Goal: Task Accomplishment & Management: Manage account settings

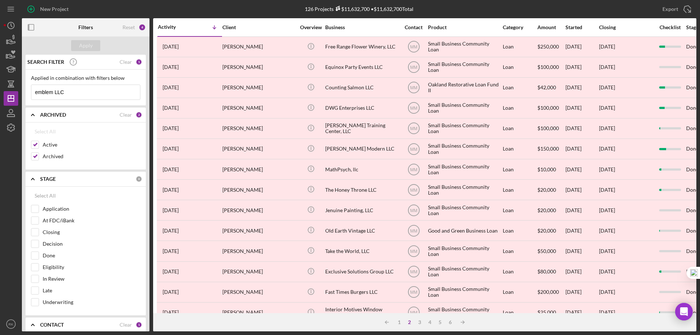
scroll to position [244, 0]
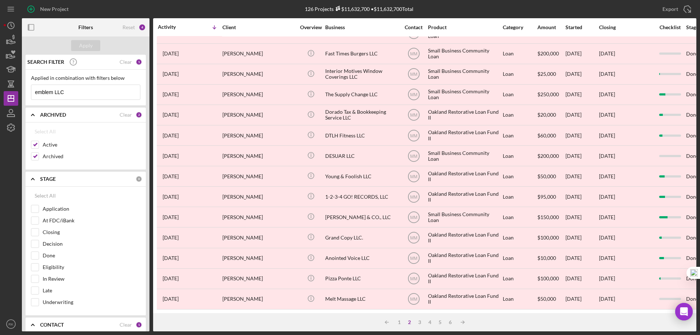
drag, startPoint x: 34, startPoint y: 159, endPoint x: 57, endPoint y: 137, distance: 30.7
click at [34, 159] on input "Archived" at bounding box center [34, 156] width 7 height 7
checkbox input "false"
click at [32, 179] on polyline at bounding box center [32, 178] width 3 height 1
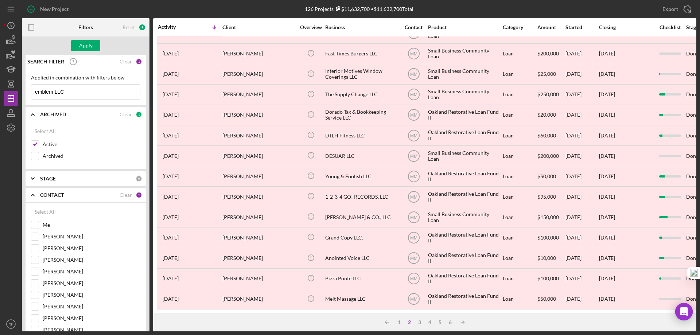
scroll to position [0, 0]
click at [124, 65] on div "Clear" at bounding box center [126, 62] width 12 height 6
drag, startPoint x: 122, startPoint y: 196, endPoint x: 77, endPoint y: 218, distance: 49.9
click at [122, 195] on div "Clear" at bounding box center [126, 196] width 12 height 6
checkbox input "false"
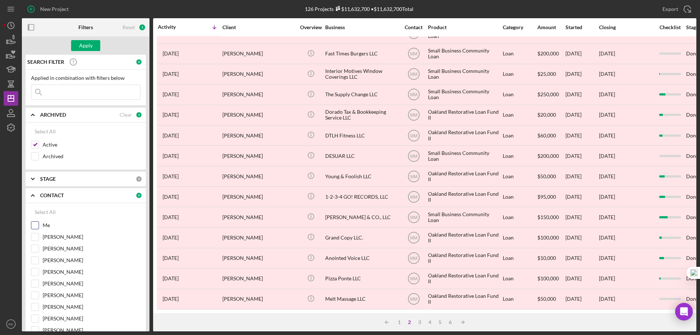
click at [34, 224] on input "Me" at bounding box center [34, 225] width 7 height 7
checkbox input "true"
click at [83, 44] on div "Apply" at bounding box center [85, 45] width 13 height 11
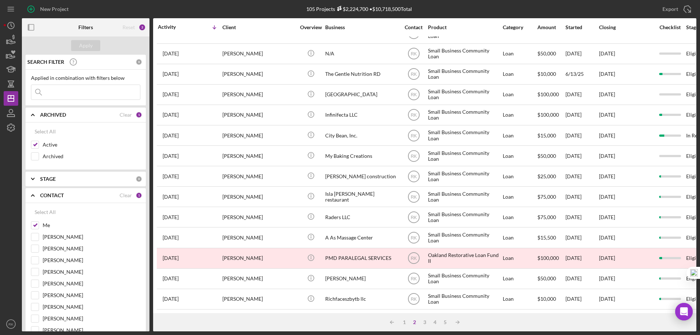
click at [31, 28] on icon "button" at bounding box center [31, 27] width 16 height 16
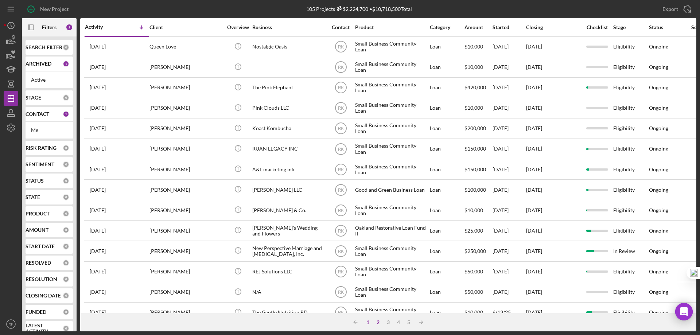
click at [366, 324] on div "1" at bounding box center [368, 322] width 10 height 6
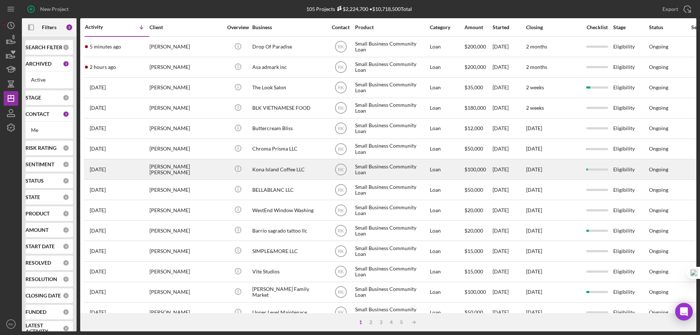
click at [287, 172] on div "Kona Island Coffee LLC" at bounding box center [288, 169] width 73 height 19
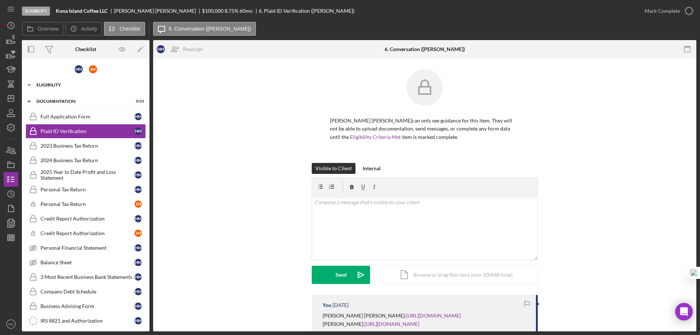
click at [57, 86] on div "Eligibility" at bounding box center [88, 85] width 104 height 4
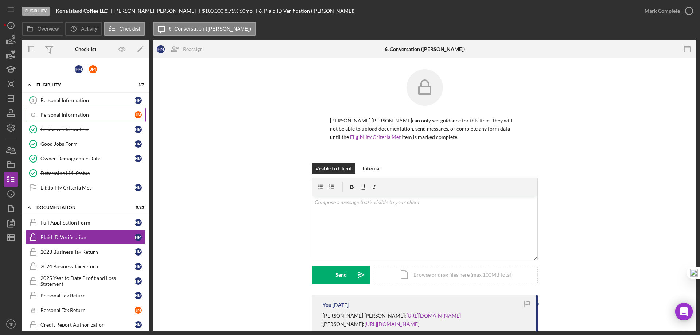
click at [66, 114] on div "Personal Information" at bounding box center [87, 115] width 94 height 6
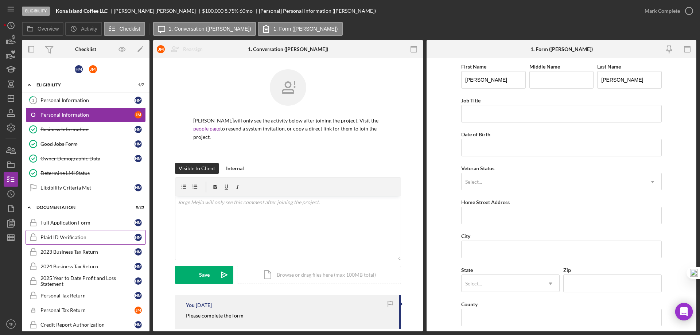
click at [67, 241] on link "Plaid ID Verification Plaid ID Verification H M" at bounding box center [86, 237] width 120 height 15
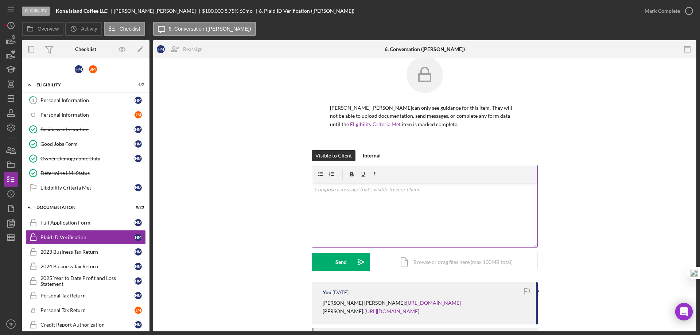
scroll to position [12, 0]
click at [8, 167] on rect "button" at bounding box center [11, 165] width 7 height 4
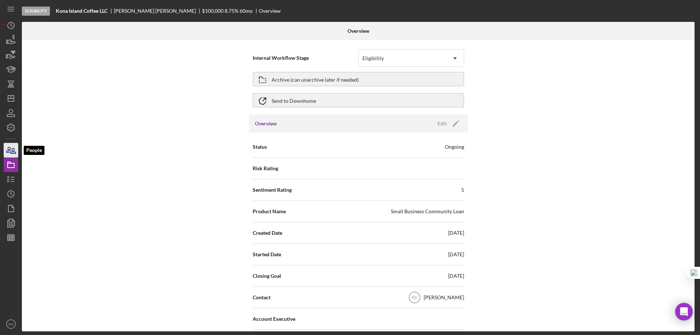
click at [14, 149] on icon "button" at bounding box center [11, 150] width 18 height 18
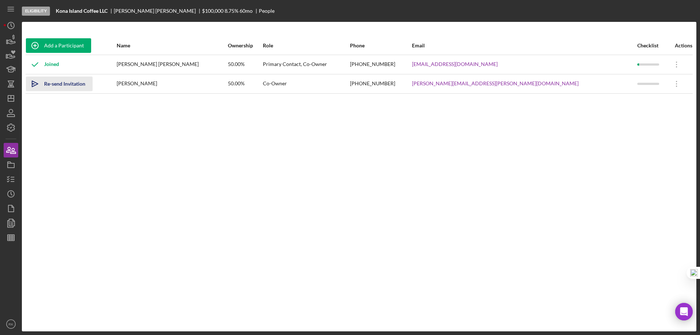
click at [55, 85] on div "Re-send Invitation" at bounding box center [64, 84] width 41 height 15
click at [11, 182] on icon "button" at bounding box center [11, 179] width 18 height 18
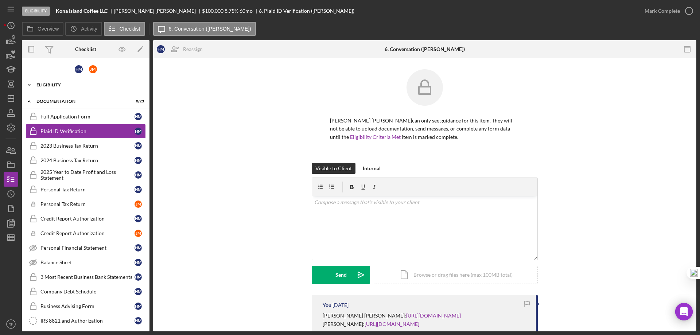
drag, startPoint x: 58, startPoint y: 85, endPoint x: 60, endPoint y: 92, distance: 6.8
click at [58, 85] on div "Eligibility" at bounding box center [88, 85] width 104 height 4
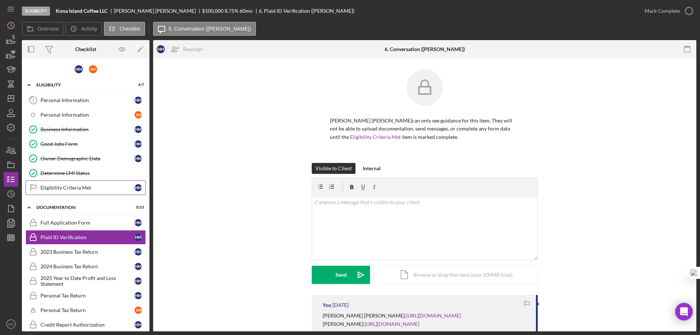
click at [75, 186] on div "Eligibility Criteria Met" at bounding box center [87, 188] width 94 height 6
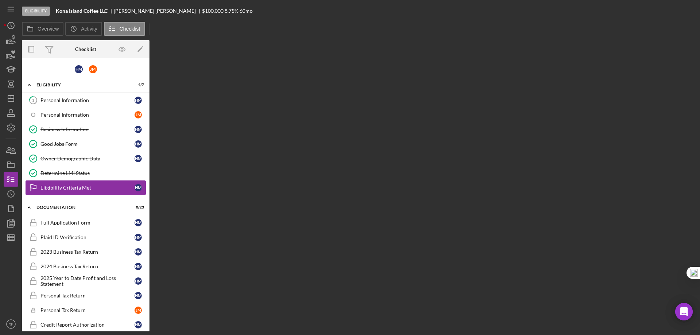
click at [75, 186] on div "Eligibility Criteria Met" at bounding box center [87, 188] width 94 height 6
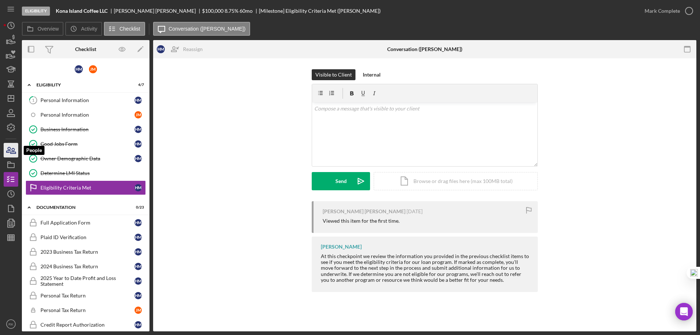
click at [10, 148] on icon "button" at bounding box center [9, 149] width 4 height 5
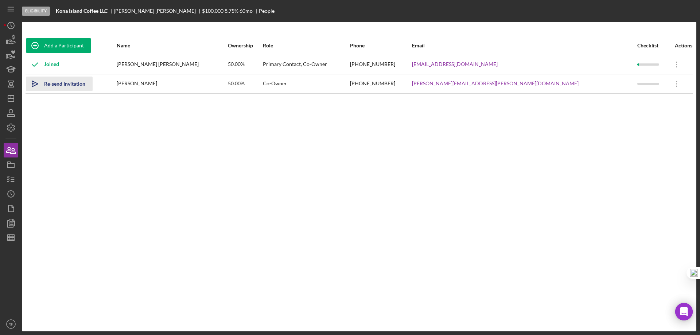
drag, startPoint x: 62, startPoint y: 85, endPoint x: 64, endPoint y: 89, distance: 4.1
click at [62, 85] on div "Re-send Invitation" at bounding box center [64, 84] width 41 height 15
drag, startPoint x: 465, startPoint y: 84, endPoint x: 535, endPoint y: 86, distance: 70.1
click at [535, 86] on tr "Icon/icon-invite-send Sent [PERSON_NAME] 50.00% Co-Owner [PHONE_NUMBER] [PERSON…" at bounding box center [359, 83] width 667 height 19
copy tr "[PERSON_NAME][EMAIL_ADDRESS][PERSON_NAME][DOMAIN_NAME]"
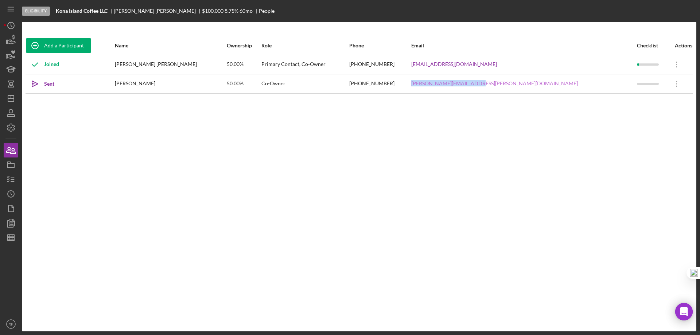
click at [500, 84] on link "[PERSON_NAME][EMAIL_ADDRESS][PERSON_NAME][DOMAIN_NAME]" at bounding box center [494, 84] width 167 height 6
click at [668, 84] on icon "Icon/Overflow" at bounding box center [677, 84] width 18 height 18
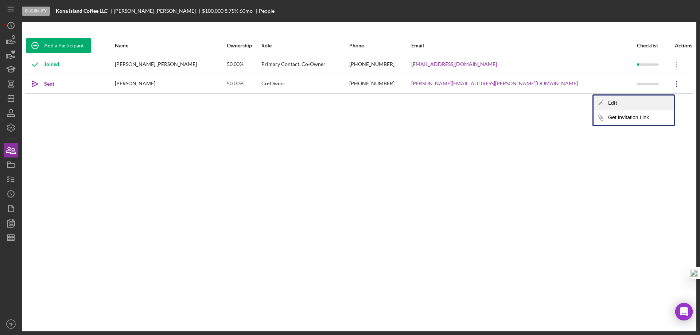
click at [608, 104] on div "Icon/Edit Edit" at bounding box center [634, 103] width 80 height 15
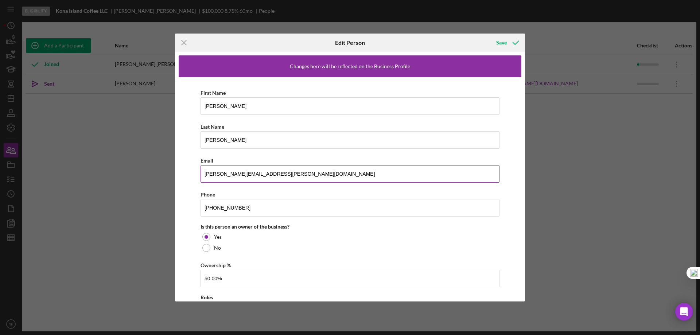
click at [218, 174] on input "[PERSON_NAME][EMAIL_ADDRESS][PERSON_NAME][DOMAIN_NAME]" at bounding box center [350, 174] width 299 height 18
type input "[PERSON_NAME][EMAIL_ADDRESS][PERSON_NAME][PERSON_NAME][DOMAIN_NAME]"
click at [500, 44] on div "Save" at bounding box center [501, 42] width 11 height 15
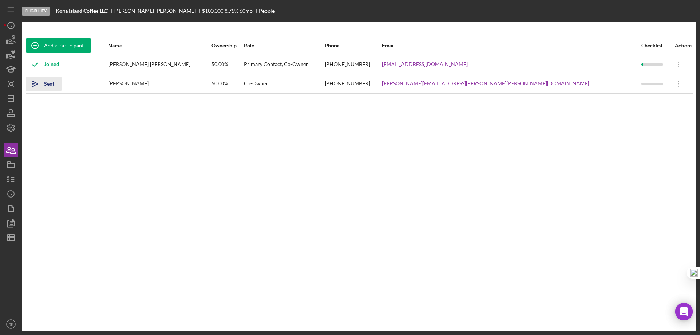
click at [50, 84] on div "Sent" at bounding box center [49, 84] width 10 height 15
click at [12, 178] on icon "button" at bounding box center [11, 179] width 18 height 18
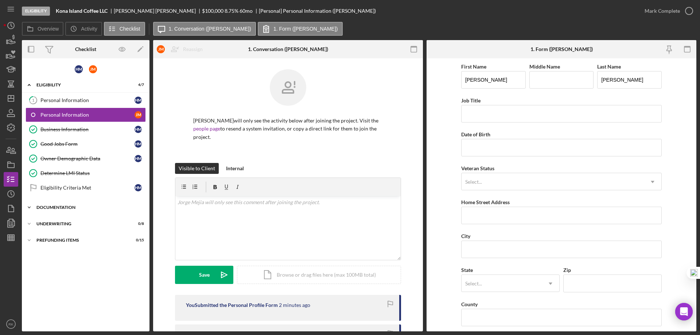
click at [71, 204] on div "Icon/Expander Documentation 0 / 23" at bounding box center [86, 207] width 128 height 15
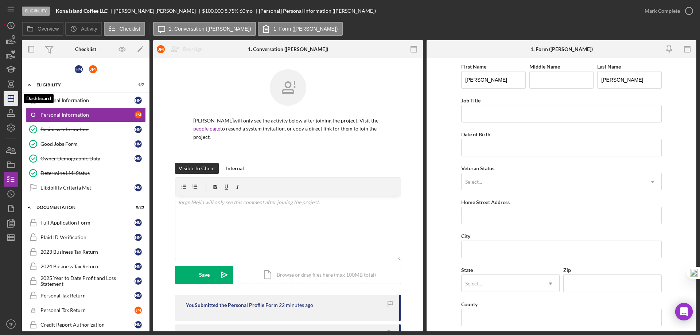
click at [9, 101] on icon "Icon/Dashboard" at bounding box center [11, 98] width 18 height 18
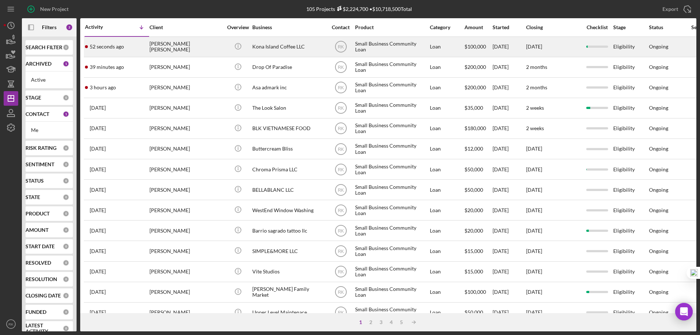
click at [261, 49] on div "Kona Island Coffee LLC" at bounding box center [288, 46] width 73 height 19
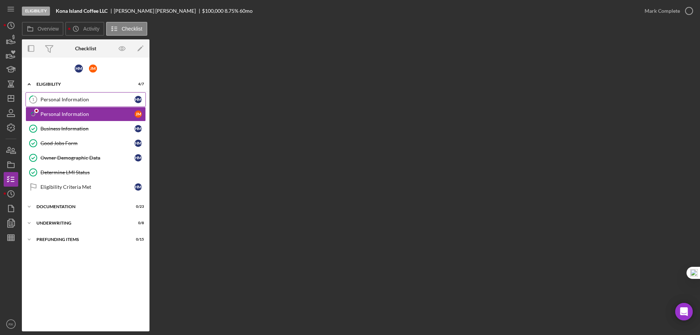
click at [83, 100] on div "Personal Information" at bounding box center [87, 100] width 94 height 6
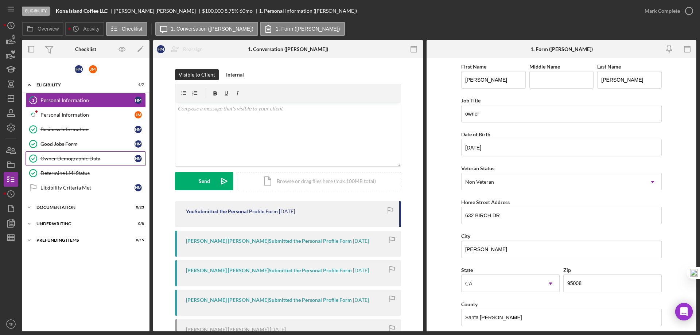
click at [89, 160] on div "Owner Demographic Data" at bounding box center [87, 159] width 94 height 6
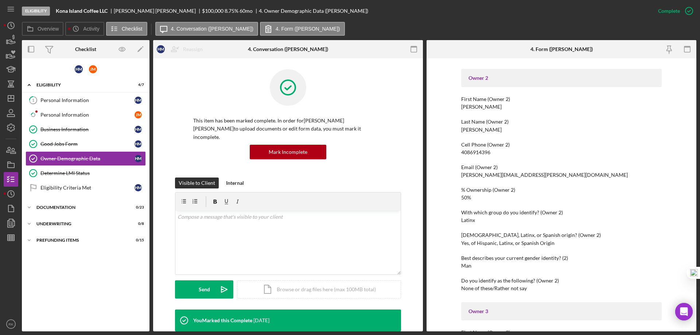
scroll to position [413, 0]
click at [74, 100] on div "Personal Information" at bounding box center [87, 100] width 94 height 6
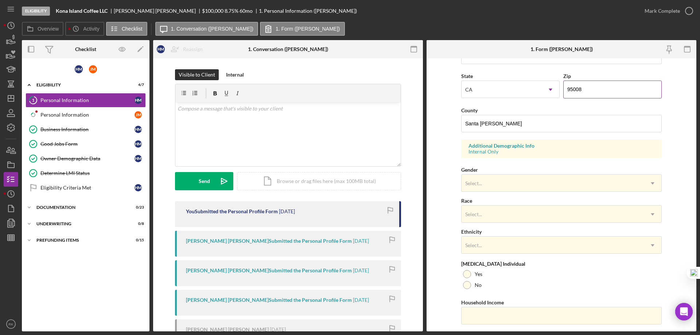
scroll to position [214, 0]
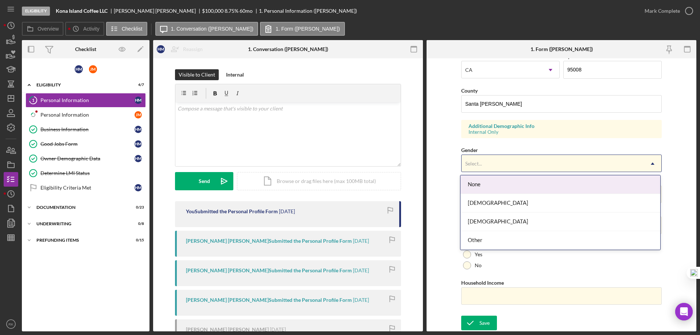
click at [473, 168] on div "Select..." at bounding box center [553, 163] width 182 height 17
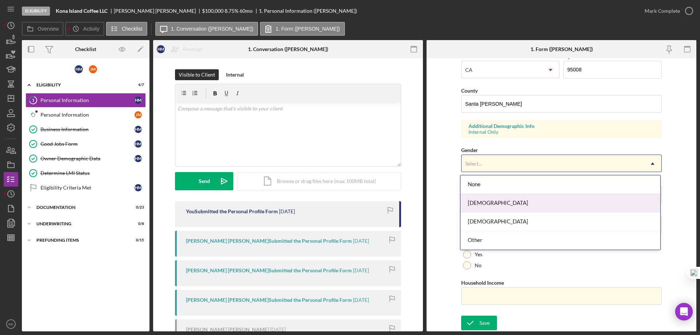
click at [476, 205] on div "[DEMOGRAPHIC_DATA]" at bounding box center [561, 203] width 200 height 19
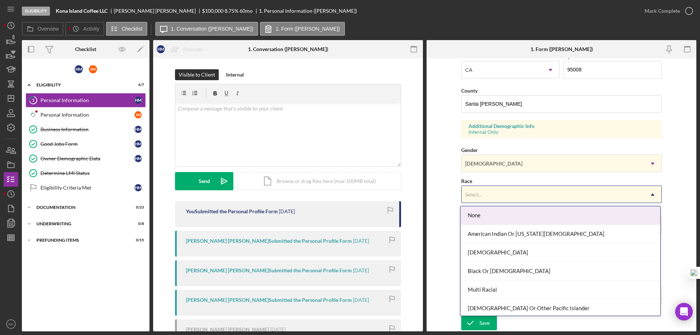
click at [478, 195] on div "Select..." at bounding box center [473, 195] width 17 height 6
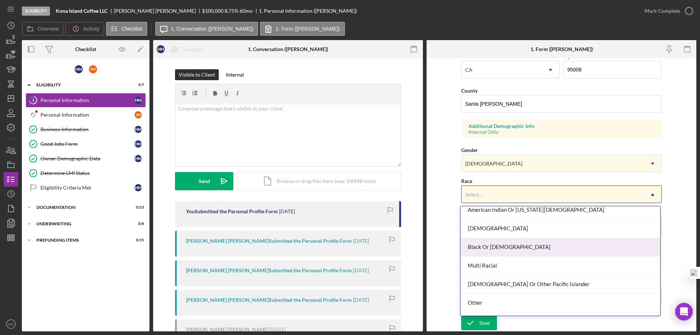
scroll to position [39, 0]
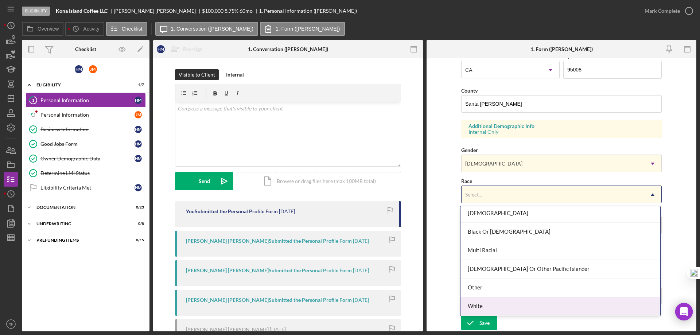
click at [484, 306] on div "White" at bounding box center [561, 306] width 200 height 19
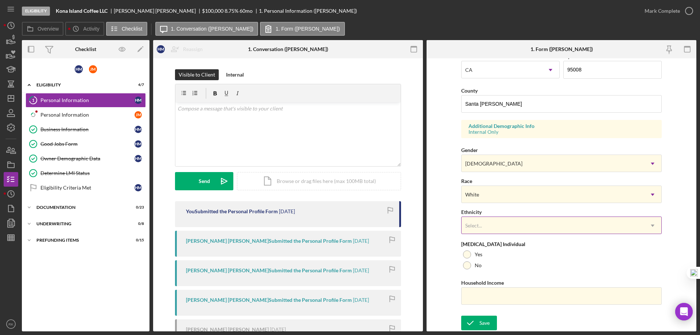
click at [474, 224] on div "Select..." at bounding box center [473, 226] width 17 height 6
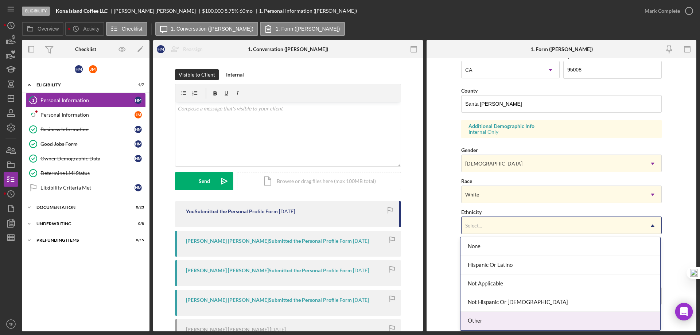
click at [476, 320] on div "Other" at bounding box center [561, 321] width 200 height 19
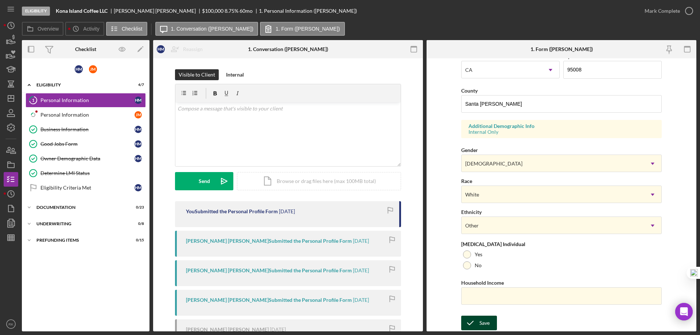
click at [484, 323] on div "Save" at bounding box center [485, 323] width 10 height 15
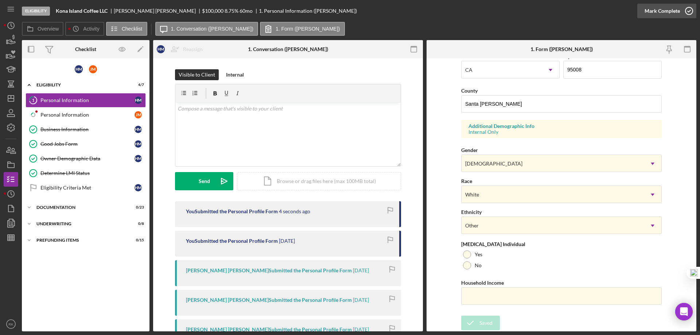
click at [688, 9] on icon "button" at bounding box center [689, 11] width 18 height 18
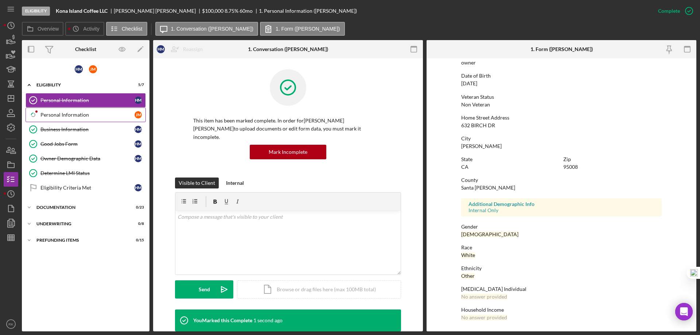
scroll to position [67, 0]
drag, startPoint x: 76, startPoint y: 115, endPoint x: 136, endPoint y: 122, distance: 60.2
click at [76, 115] on div "Personal Information" at bounding box center [87, 115] width 94 height 6
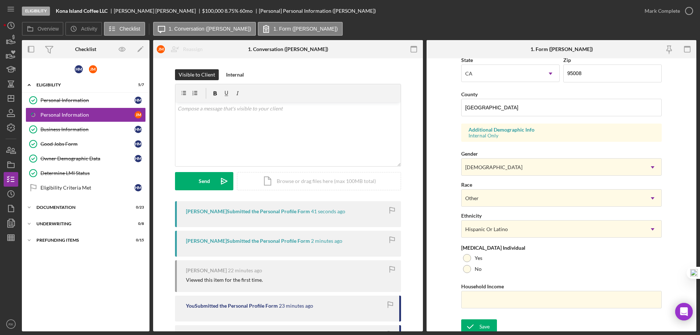
scroll to position [214, 0]
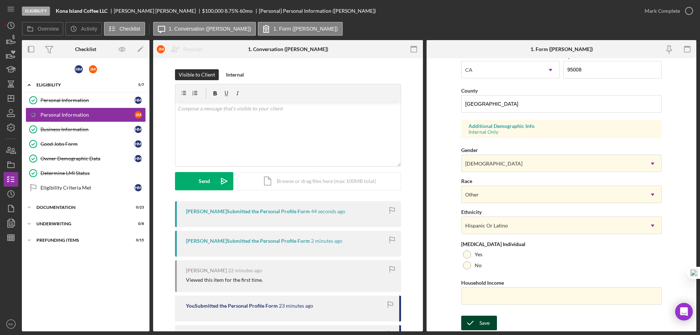
click at [478, 324] on icon "submit" at bounding box center [470, 323] width 18 height 18
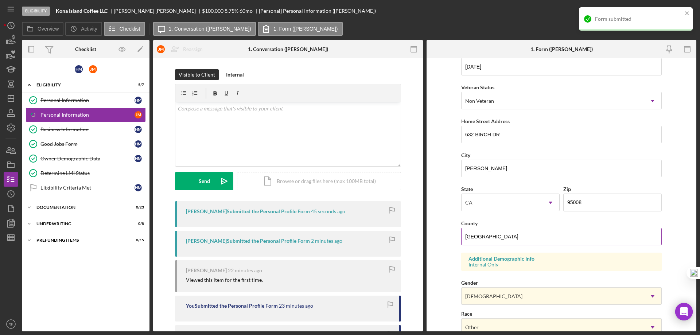
scroll to position [80, 0]
drag, startPoint x: 513, startPoint y: 240, endPoint x: 461, endPoint y: 240, distance: 52.1
click at [461, 240] on input "[GEOGRAPHIC_DATA]" at bounding box center [561, 238] width 201 height 18
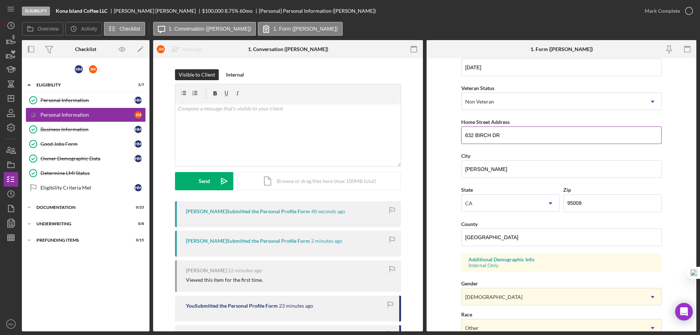
drag, startPoint x: 502, startPoint y: 133, endPoint x: 463, endPoint y: 133, distance: 38.7
click at [463, 133] on input "632 BIRCH DR" at bounding box center [561, 136] width 201 height 18
click at [81, 99] on div "Personal Information" at bounding box center [87, 100] width 94 height 6
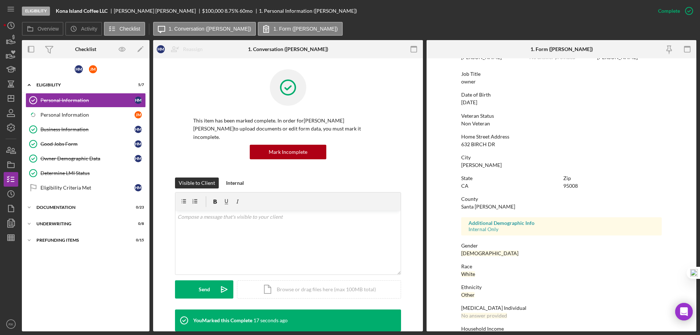
scroll to position [49, 0]
click at [58, 113] on div "Personal Information" at bounding box center [87, 115] width 94 height 6
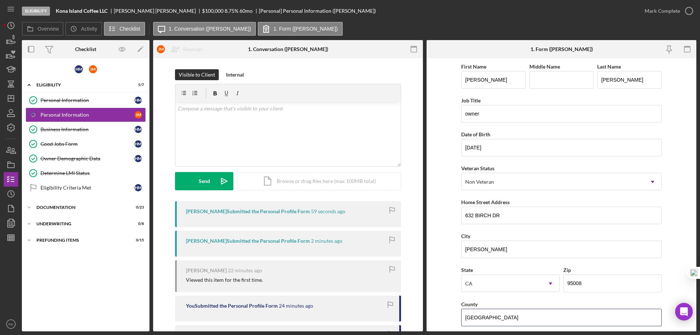
drag, startPoint x: 504, startPoint y: 315, endPoint x: 445, endPoint y: 313, distance: 58.8
click at [445, 313] on form "First Name [PERSON_NAME] Middle Name Last Name [PERSON_NAME] Job Title owner Da…" at bounding box center [562, 194] width 270 height 273
type input "Santa [PERSON_NAME]"
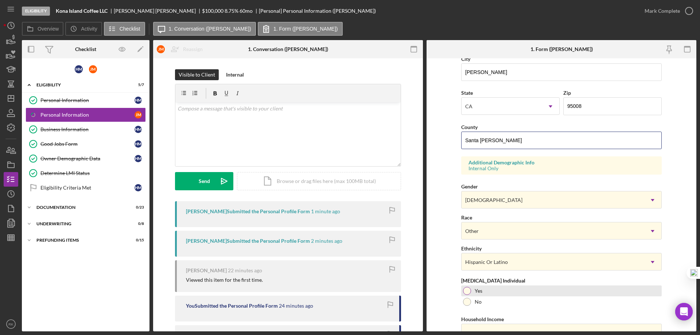
scroll to position [214, 0]
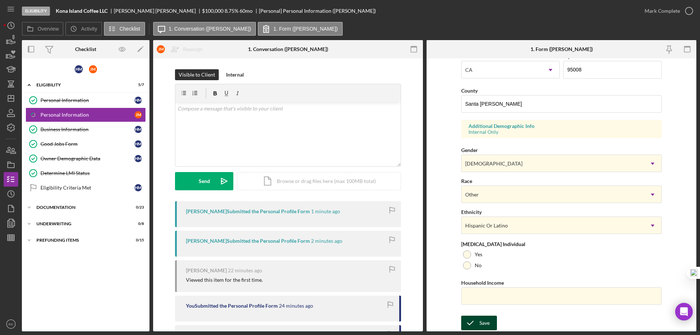
click at [484, 319] on div "Save" at bounding box center [485, 323] width 10 height 15
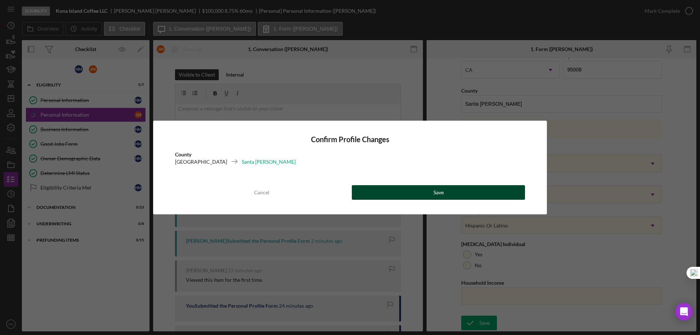
click at [477, 188] on button "Save" at bounding box center [438, 192] width 173 height 15
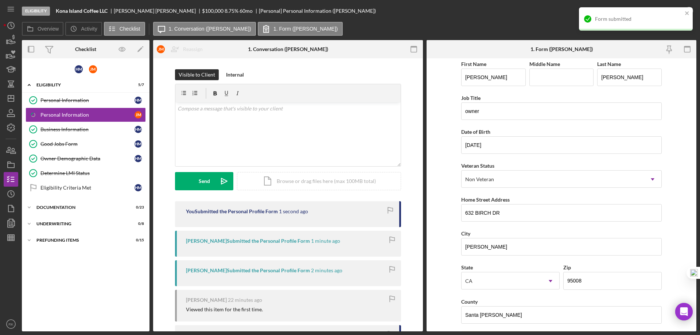
scroll to position [0, 0]
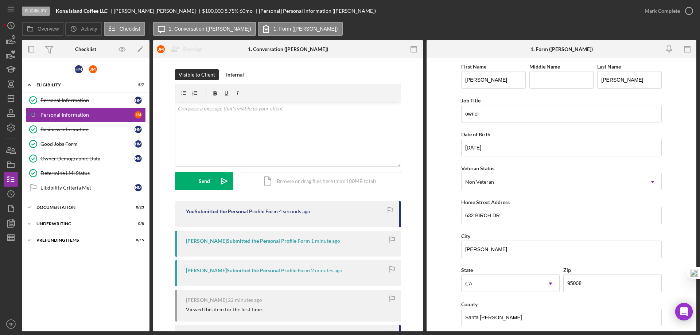
click at [689, 9] on div "Eligibility Kona Island Coffee LLC [PERSON_NAME] [PERSON_NAME] $100,000 $20,000…" at bounding box center [350, 167] width 700 height 335
click at [685, 8] on icon "button" at bounding box center [689, 11] width 18 height 18
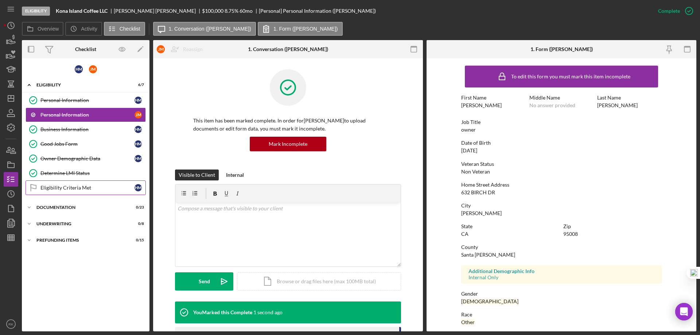
click at [69, 189] on div "Eligibility Criteria Met" at bounding box center [87, 188] width 94 height 6
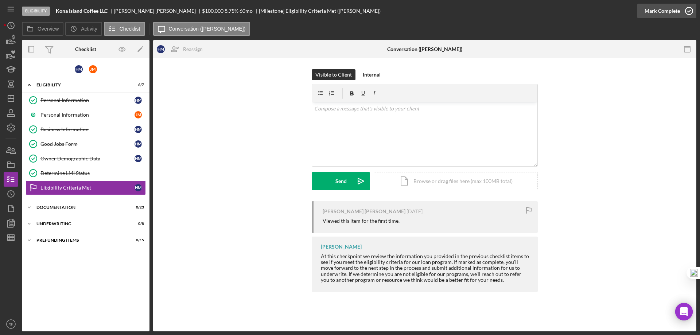
click at [685, 9] on icon "button" at bounding box center [689, 11] width 18 height 18
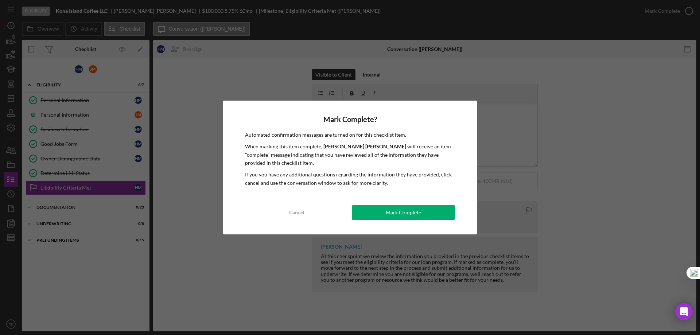
drag, startPoint x: 381, startPoint y: 217, endPoint x: 376, endPoint y: 217, distance: 4.7
click at [381, 217] on button "Mark Complete" at bounding box center [403, 212] width 103 height 15
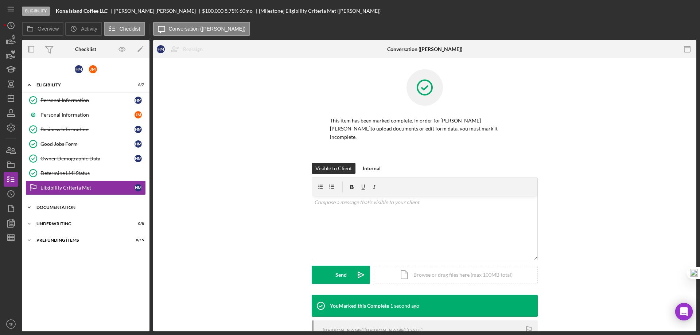
click at [63, 206] on div "Documentation" at bounding box center [88, 207] width 104 height 4
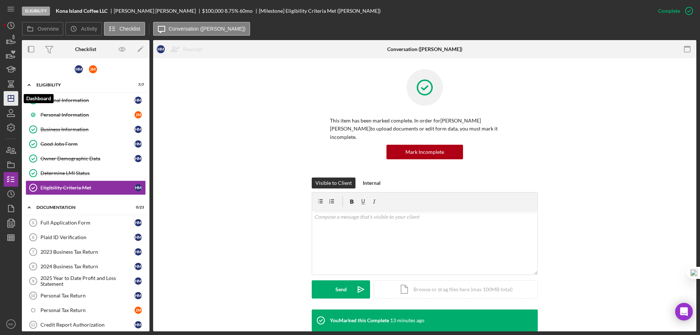
click at [13, 98] on line "button" at bounding box center [11, 98] width 6 height 0
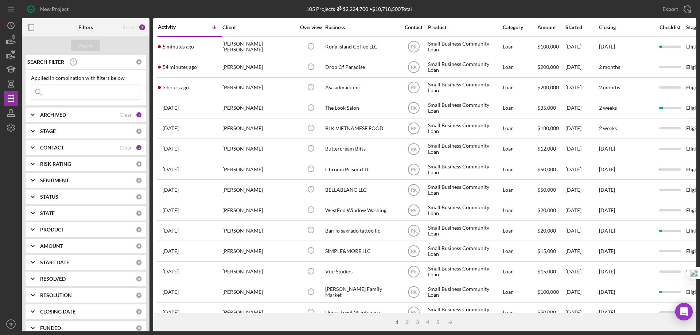
click at [54, 147] on b "CONTACT" at bounding box center [52, 148] width 24 height 6
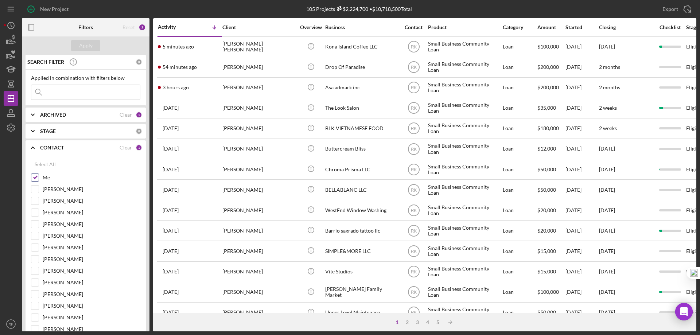
click at [36, 178] on input "Me" at bounding box center [34, 177] width 7 height 7
checkbox input "false"
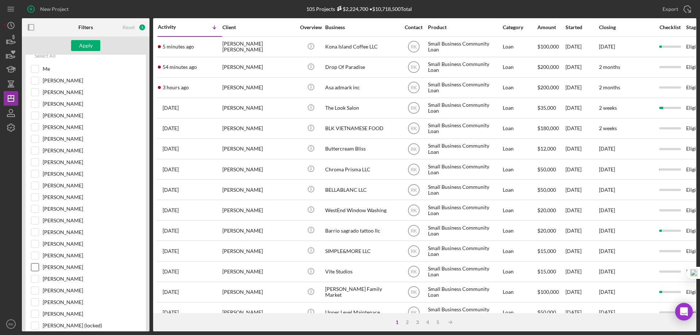
scroll to position [109, 0]
click at [35, 265] on input "[PERSON_NAME]" at bounding box center [34, 266] width 7 height 7
checkbox input "true"
click at [86, 46] on div "Apply" at bounding box center [85, 45] width 13 height 11
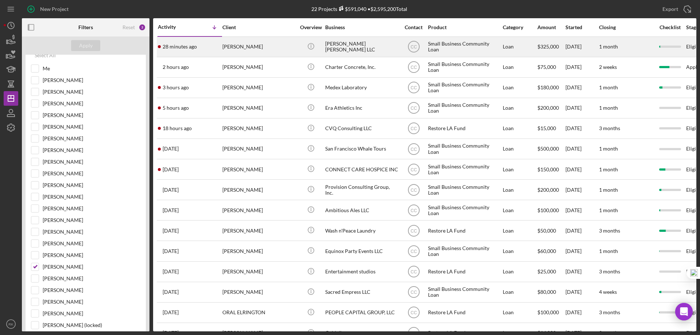
scroll to position [109, 0]
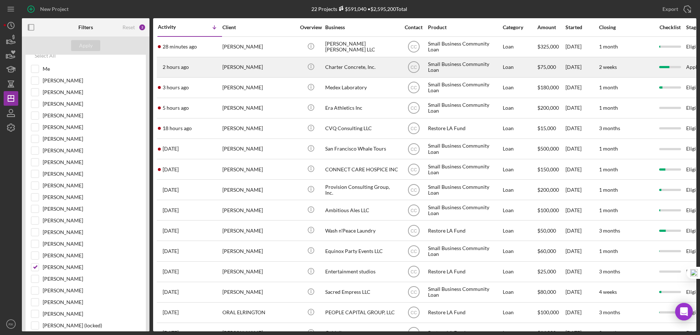
click at [358, 69] on div "Charter Concrete, Inc." at bounding box center [361, 67] width 73 height 19
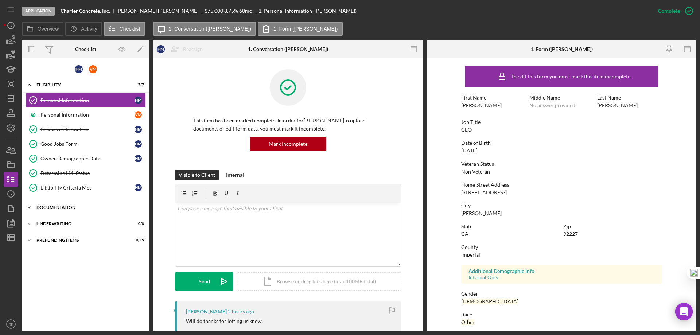
click at [43, 207] on div "Documentation" at bounding box center [88, 207] width 104 height 4
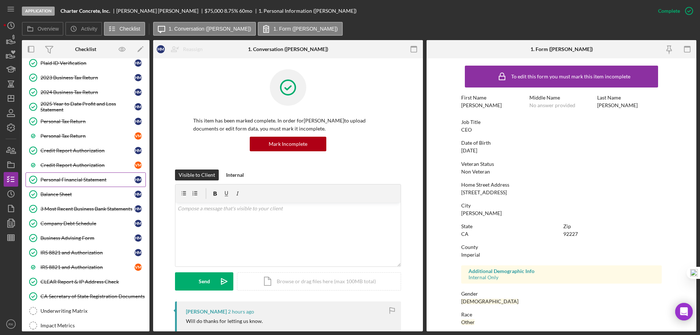
scroll to position [175, 0]
click at [71, 110] on div "2025 Year to Date Profit and Loss Statement" at bounding box center [87, 107] width 94 height 12
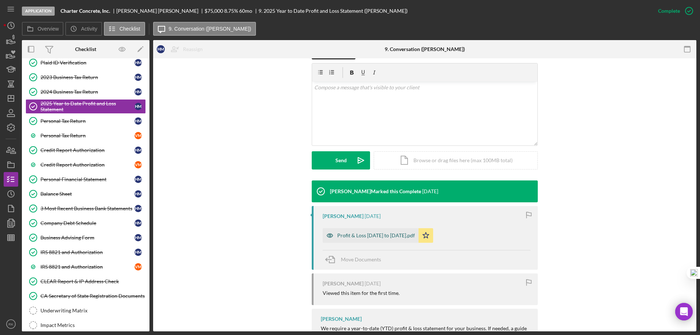
scroll to position [121, 0]
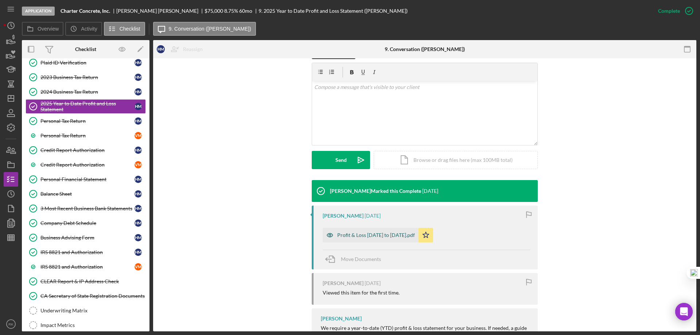
click at [376, 238] on div "Profit & Loss [DATE] to [DATE].pdf" at bounding box center [371, 235] width 96 height 15
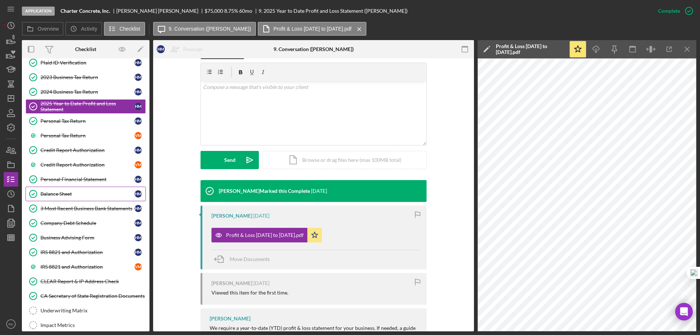
drag, startPoint x: 61, startPoint y: 196, endPoint x: 73, endPoint y: 195, distance: 11.7
click at [61, 195] on div "Balance Sheet" at bounding box center [87, 194] width 94 height 6
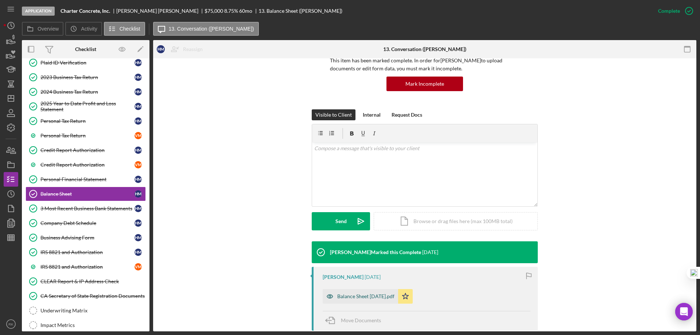
scroll to position [61, 0]
click at [366, 297] on div "Balance Sheet [DATE].pdf" at bounding box center [365, 296] width 57 height 6
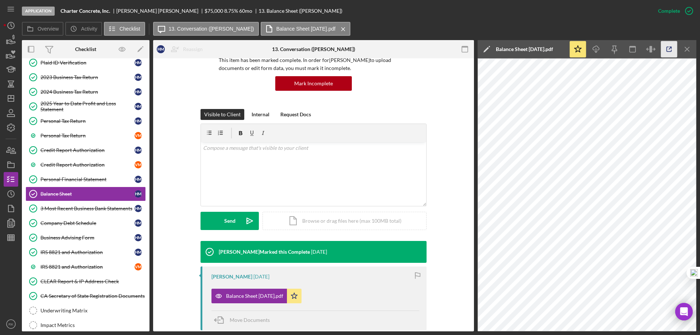
click at [672, 51] on icon "button" at bounding box center [669, 49] width 16 height 16
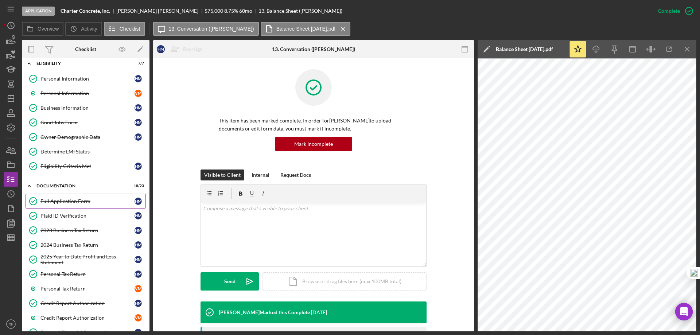
scroll to position [21, 0]
click at [73, 202] on div "Full Application Form" at bounding box center [87, 202] width 94 height 6
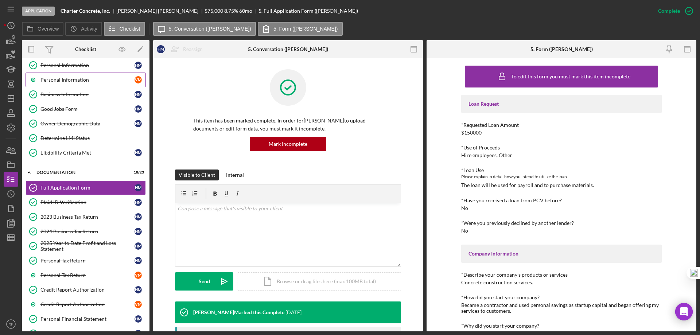
scroll to position [16, 0]
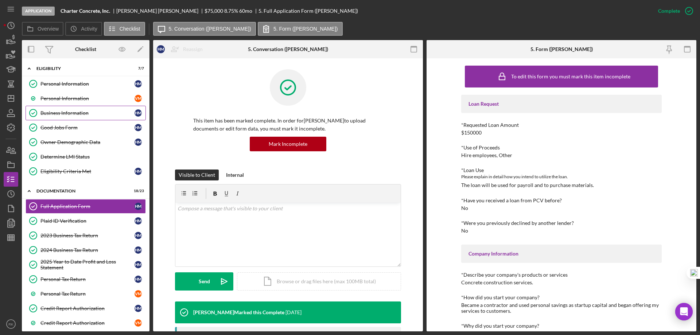
click at [68, 113] on div "Business Information" at bounding box center [87, 113] width 94 height 6
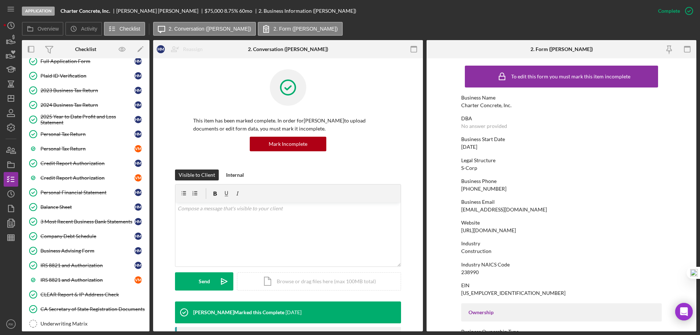
drag, startPoint x: 535, startPoint y: 227, endPoint x: 486, endPoint y: 230, distance: 49.3
click at [458, 230] on form "To edit this form you must mark this item incomplete Business Name Charter Conc…" at bounding box center [562, 194] width 270 height 273
copy div "[URL][DOMAIN_NAME]"
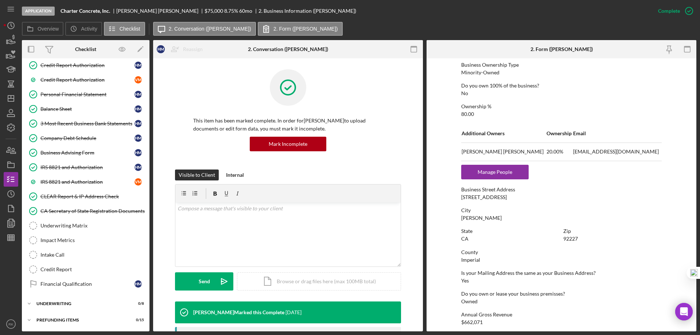
scroll to position [267, 0]
drag, startPoint x: 12, startPoint y: 99, endPoint x: 19, endPoint y: 105, distance: 8.8
click at [12, 99] on icon "Icon/Dashboard" at bounding box center [11, 98] width 18 height 18
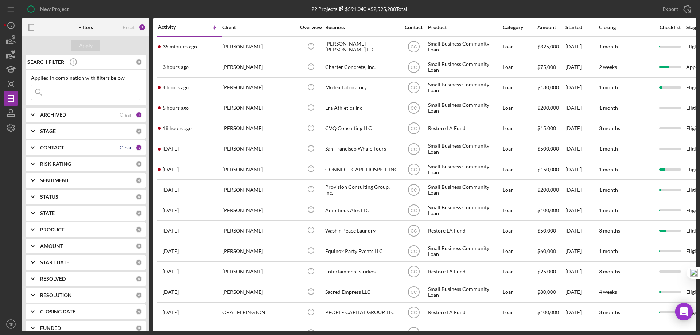
click at [123, 146] on div "Clear" at bounding box center [126, 148] width 12 height 6
click at [39, 147] on icon "Icon/Expander" at bounding box center [33, 148] width 18 height 18
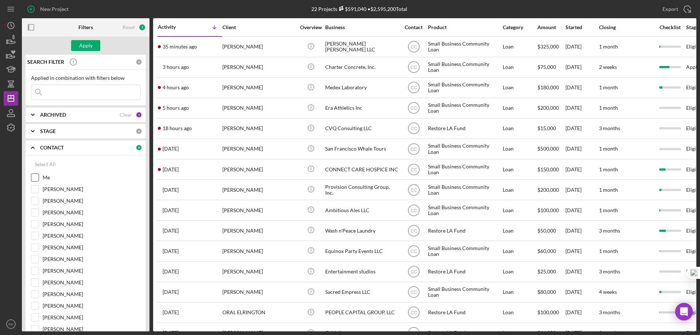
click at [38, 177] on input "Me" at bounding box center [34, 177] width 7 height 7
checkbox input "true"
click at [87, 41] on div "Apply" at bounding box center [85, 45] width 13 height 11
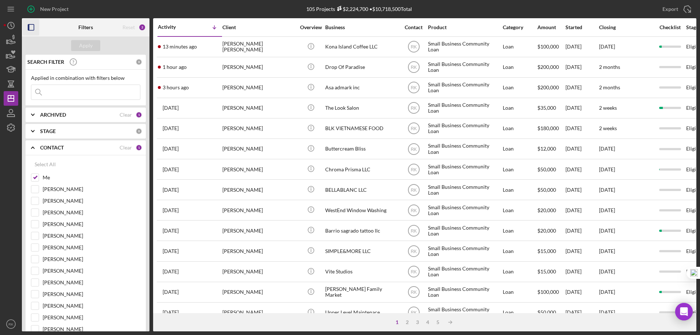
click at [30, 29] on icon "button" at bounding box center [31, 27] width 16 height 16
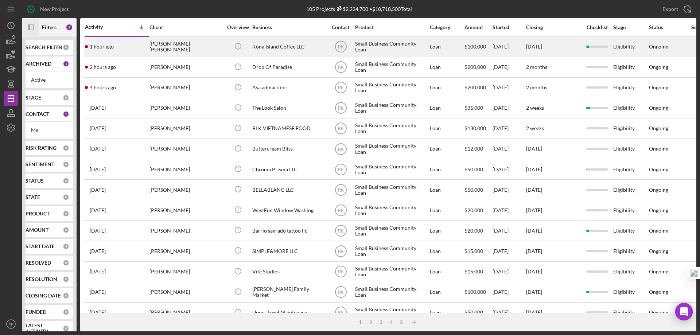
click at [260, 47] on div "Kona Island Coffee LLC" at bounding box center [288, 46] width 73 height 19
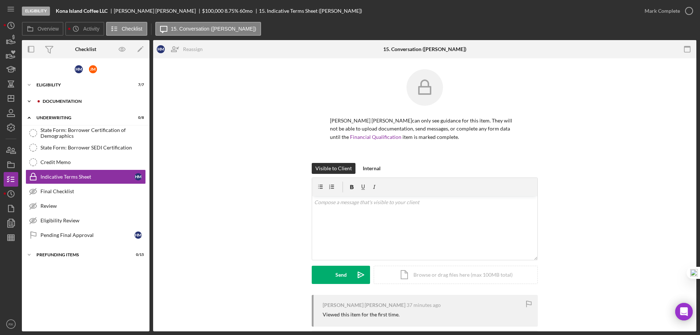
click at [45, 104] on div "Icon/Expander Documentation 0 / 23" at bounding box center [86, 101] width 128 height 15
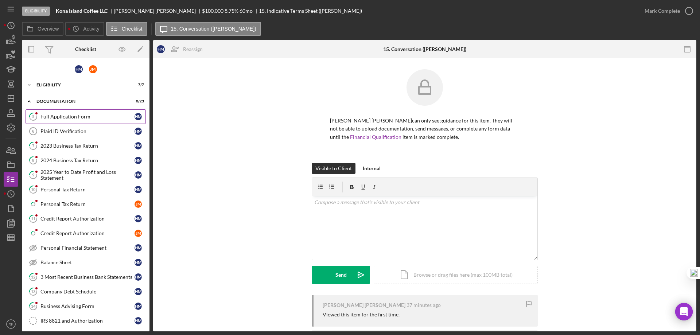
click at [59, 118] on div "Full Application Form" at bounding box center [87, 117] width 94 height 6
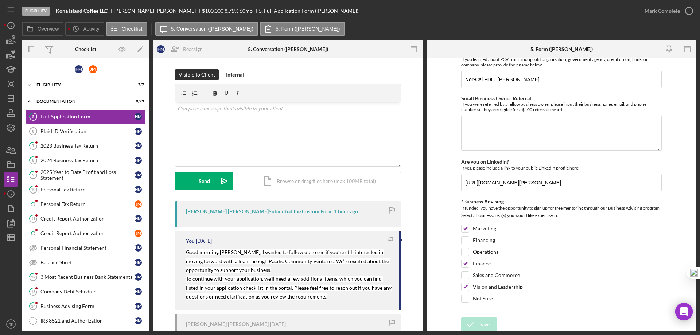
scroll to position [948, 0]
click at [11, 98] on icon "Icon/Dashboard" at bounding box center [11, 98] width 18 height 18
